Goal: Information Seeking & Learning: Check status

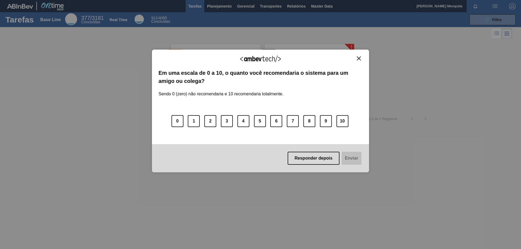
click at [360, 60] on img "Close" at bounding box center [359, 58] width 4 height 4
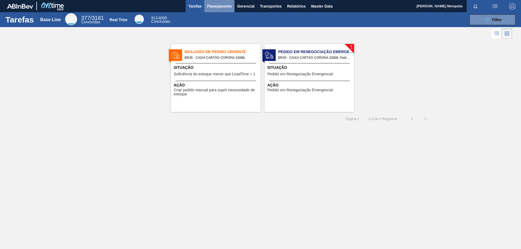
click at [224, 6] on span "Planejamento" at bounding box center [219, 6] width 25 height 7
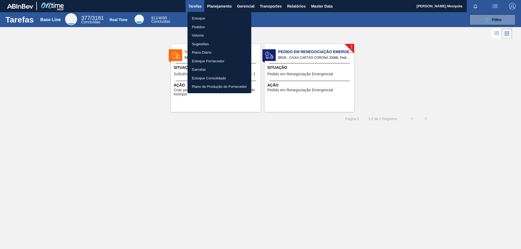
click at [204, 19] on li "Estoque" at bounding box center [219, 18] width 64 height 9
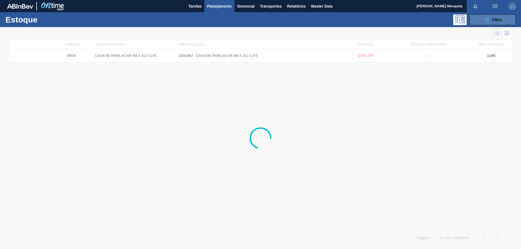
click at [495, 20] on span "Filtro" at bounding box center [496, 20] width 9 height 4
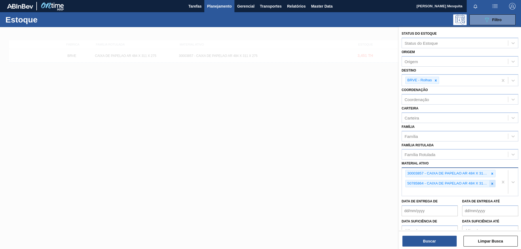
click at [490, 183] on icon at bounding box center [492, 184] width 4 height 4
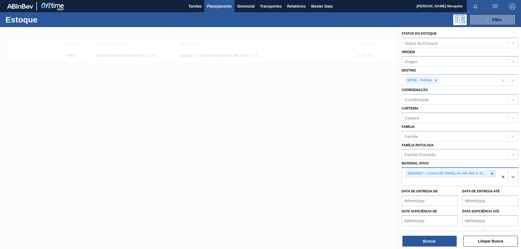
click at [491, 176] on div at bounding box center [492, 173] width 6 height 7
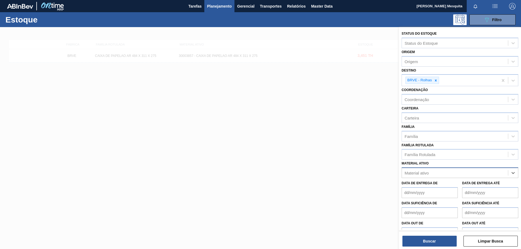
paste ativo "[PERSON_NAME] MET BEATS RED MIX TO 0,19 CX10MIL"
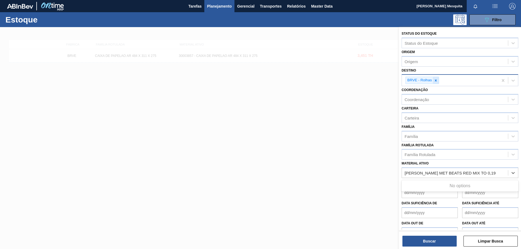
click at [434, 80] on icon at bounding box center [436, 81] width 4 height 4
type ativo "[PERSON_NAME] MET BEATS RED MIX TO 0,19 CX10MIL"
click at [441, 173] on div "Material ativo" at bounding box center [455, 172] width 106 height 8
paste ativo "[PERSON_NAME] MET BEATS RED MIX TO 0,19 CX10MIL"
type ativo "[PERSON_NAME] MET BEATS RED MIX TO 0,19 CX10MIL"
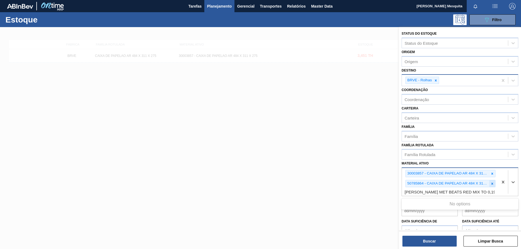
click at [492, 184] on icon at bounding box center [492, 184] width 4 height 4
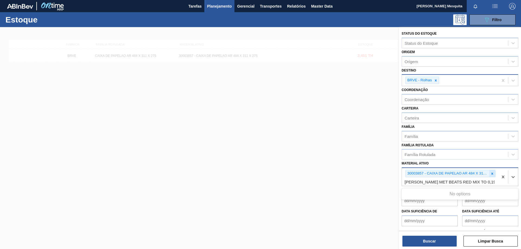
click at [492, 175] on icon at bounding box center [492, 174] width 4 height 4
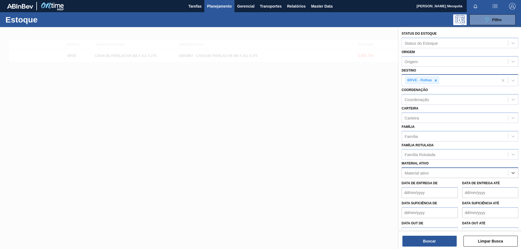
drag, startPoint x: 498, startPoint y: 173, endPoint x: 408, endPoint y: 175, distance: 90.7
click at [408, 175] on div "Material ativo" at bounding box center [455, 173] width 106 height 8
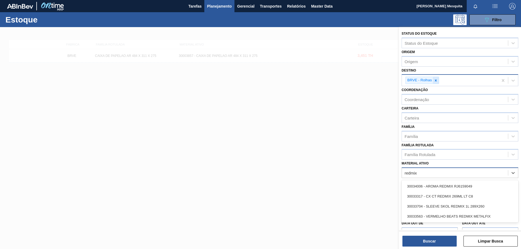
click at [437, 80] on icon at bounding box center [436, 81] width 4 height 4
type ativo "redmix"
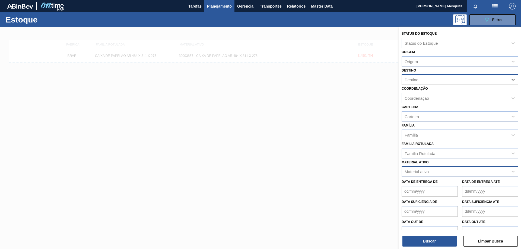
click at [428, 168] on div "Material ativo" at bounding box center [455, 172] width 106 height 8
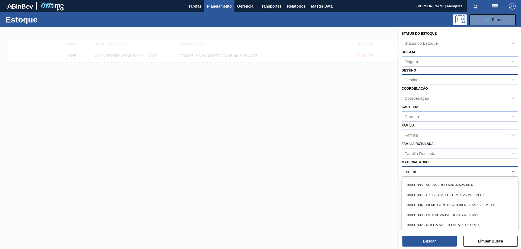
type ativo "red mix"
click at [445, 226] on div "30031882 - ROLHA MET TO BEATS RED MIX" at bounding box center [460, 225] width 117 height 10
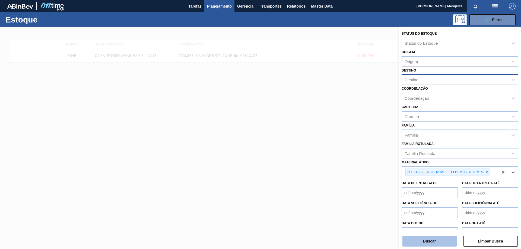
click at [437, 241] on button "Buscar" at bounding box center [429, 241] width 54 height 11
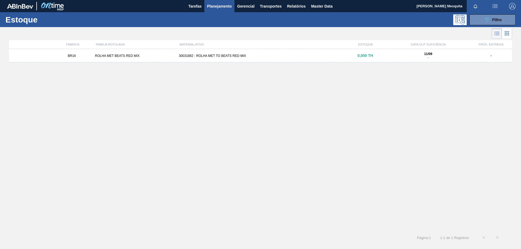
click at [221, 53] on div "BR16 ROLHA MET BEATS RED MIX 30031882 - ROLHA MET TO BEATS RED MIX 0,000 TH 11/…" at bounding box center [260, 56] width 503 height 14
